Goal: Navigation & Orientation: Go to known website

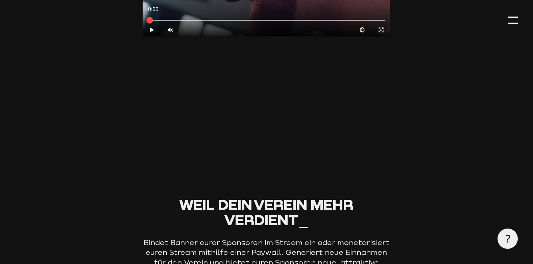
type input "0.8"
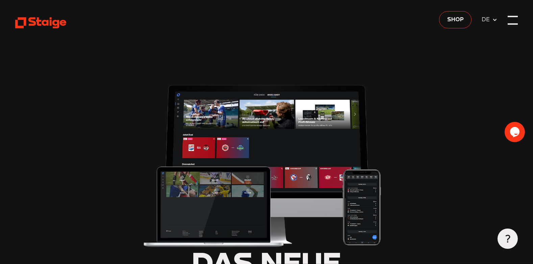
click at [511, 20] on div at bounding box center [512, 20] width 10 height 10
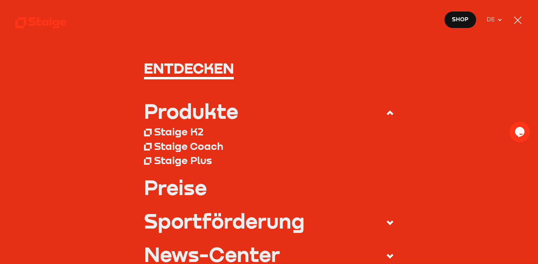
click at [515, 21] on div at bounding box center [517, 20] width 10 height 10
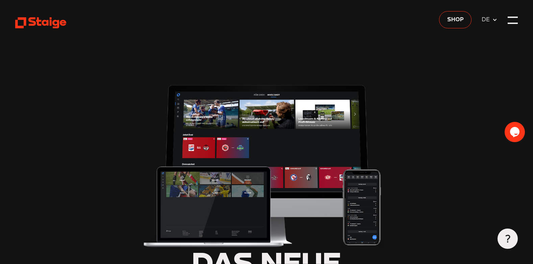
click at [513, 135] on icon "Chat widget" at bounding box center [514, 132] width 9 height 10
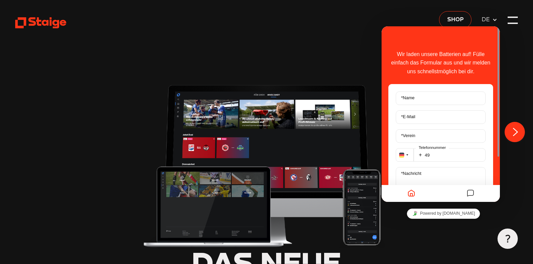
drag, startPoint x: 442, startPoint y: 230, endPoint x: 444, endPoint y: 225, distance: 5.6
click at [515, 131] on icon "Close Chat This icon closes the chat window." at bounding box center [515, 132] width 8 height 8
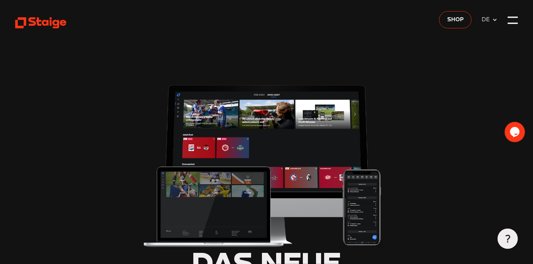
click at [490, 21] on span "DE" at bounding box center [486, 19] width 10 height 9
click at [490, 20] on span "DE" at bounding box center [486, 19] width 10 height 9
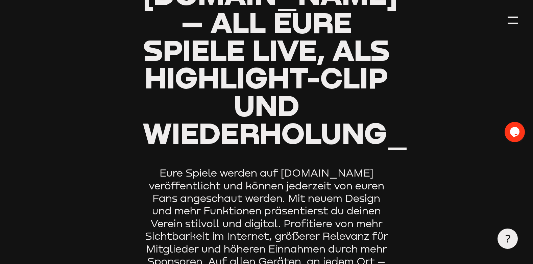
scroll to position [372, 0]
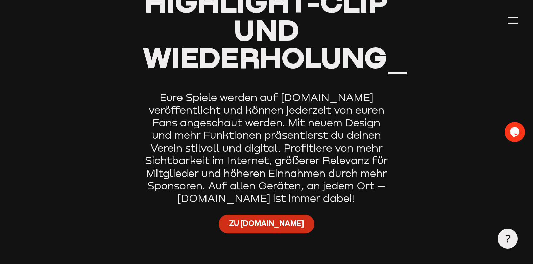
click at [276, 223] on span "Zu [DOMAIN_NAME]" at bounding box center [266, 224] width 75 height 10
click at [273, 226] on span "Zu [DOMAIN_NAME]" at bounding box center [266, 224] width 75 height 10
click at [259, 224] on span "Zu [DOMAIN_NAME]" at bounding box center [266, 224] width 75 height 10
